Goal: Manage account settings

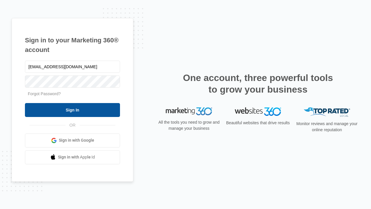
click at [73, 110] on input "Sign In" at bounding box center [72, 110] width 95 height 14
